Goal: Transaction & Acquisition: Purchase product/service

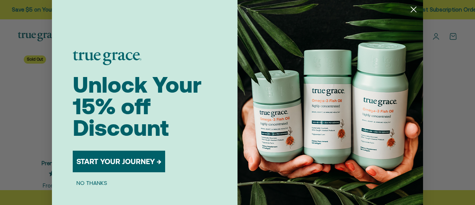
scroll to position [33, 0]
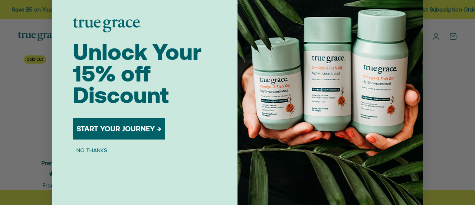
click at [143, 131] on button "START YOUR JOURNEY →" at bounding box center [119, 129] width 92 height 22
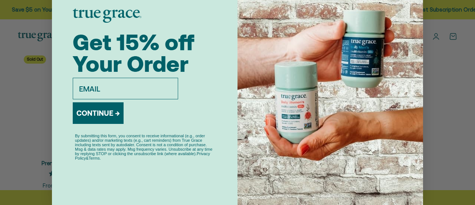
click at [152, 86] on input "email" at bounding box center [125, 89] width 105 height 22
type input "rbraxt001@gmail.com"
click at [108, 112] on button "CONTINUE →" at bounding box center [98, 113] width 51 height 22
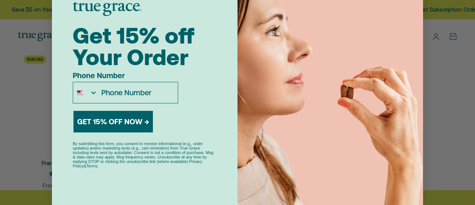
click at [127, 96] on input "Phone Number" at bounding box center [138, 92] width 80 height 21
type input "8"
type input "808-741-0680"
click at [143, 127] on button "GET 15% OFF NOW →" at bounding box center [113, 122] width 79 height 22
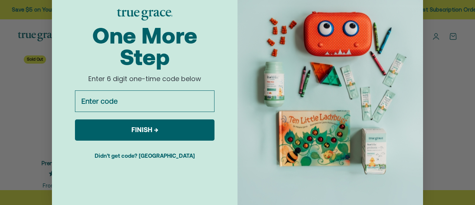
click at [447, 111] on div "Close dialog One More Step Enter 6 digit one-time code below Enter code FINISH …" at bounding box center [237, 102] width 475 height 205
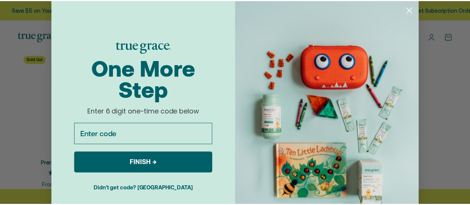
scroll to position [1, 0]
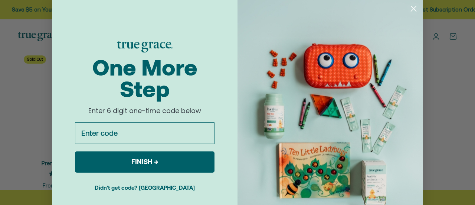
click at [411, 8] on circle "Close dialog" at bounding box center [414, 9] width 12 height 12
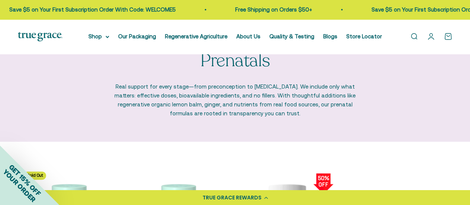
scroll to position [0, 0]
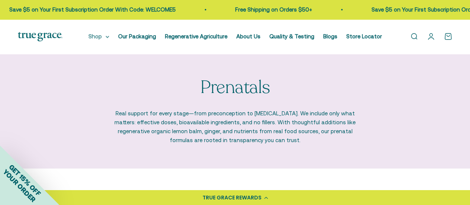
click at [109, 37] on summary "Shop" at bounding box center [98, 36] width 21 height 9
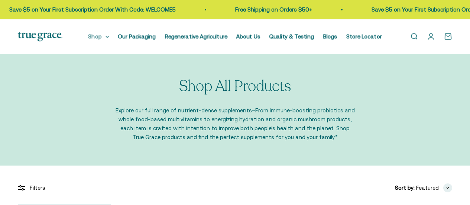
click at [103, 38] on summary "Shop" at bounding box center [98, 36] width 21 height 9
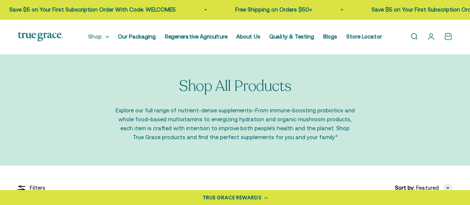
click at [107, 36] on summary "Shop" at bounding box center [98, 36] width 21 height 9
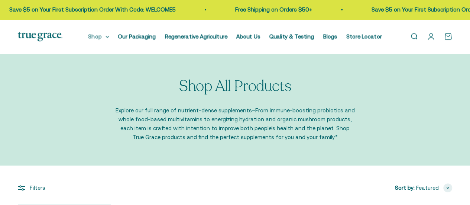
click at [104, 38] on summary "Shop" at bounding box center [98, 36] width 21 height 9
click at [101, 36] on summary "Shop" at bounding box center [98, 36] width 21 height 9
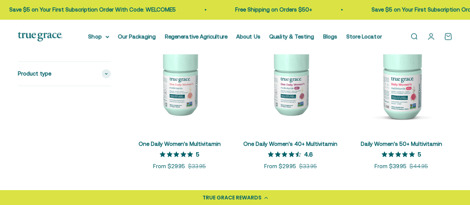
scroll to position [188, 0]
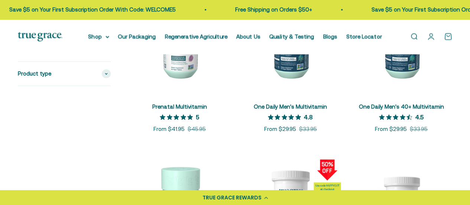
scroll to position [368, 0]
click at [180, 108] on link "Prenatal Multivitamin" at bounding box center [179, 107] width 55 height 6
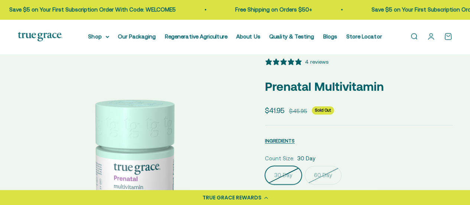
select select "3"
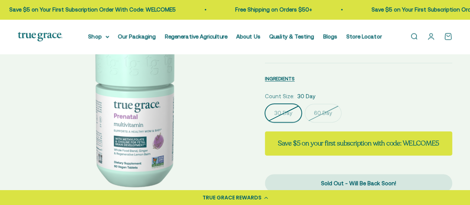
scroll to position [96, 0]
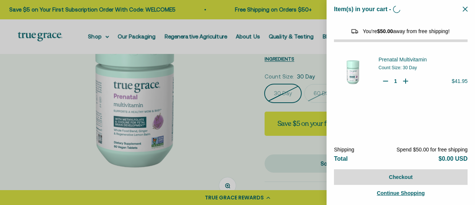
click at [466, 11] on icon "Close" at bounding box center [465, 9] width 5 height 5
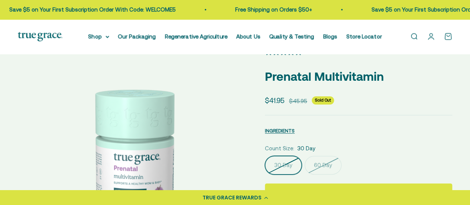
scroll to position [0, 0]
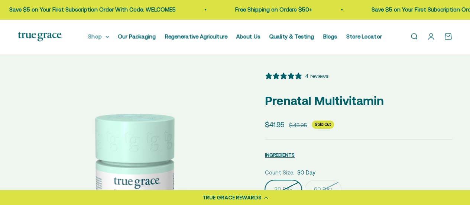
click at [106, 38] on summary "Shop" at bounding box center [98, 36] width 21 height 9
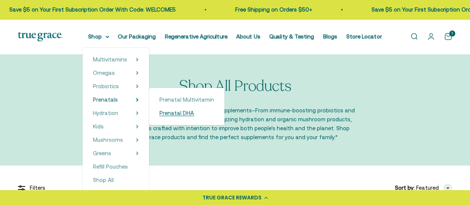
click at [179, 110] on span "Prenatal DHA" at bounding box center [176, 113] width 35 height 6
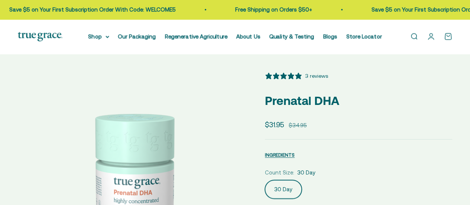
select select "3"
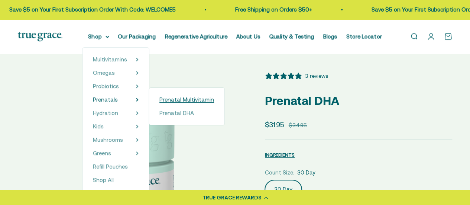
click at [175, 99] on span "Prenatal Multivitamin" at bounding box center [186, 99] width 55 height 6
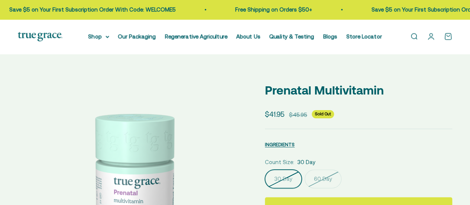
select select "3"
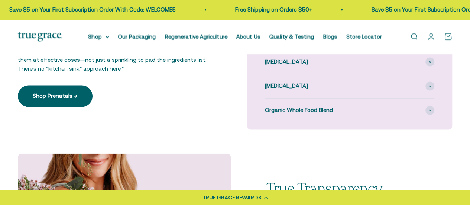
scroll to position [583, 0]
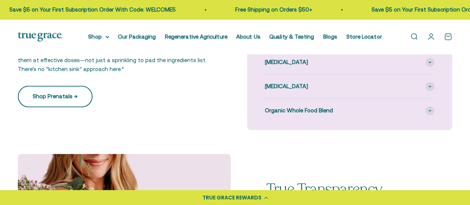
click at [74, 98] on link "Shop Prenatals →" at bounding box center [55, 96] width 75 height 22
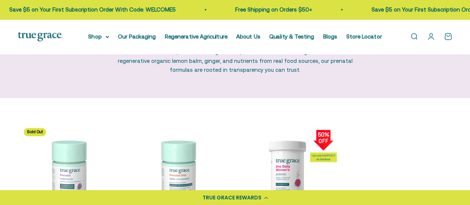
scroll to position [70, 0]
